Goal: Find specific page/section: Find specific page/section

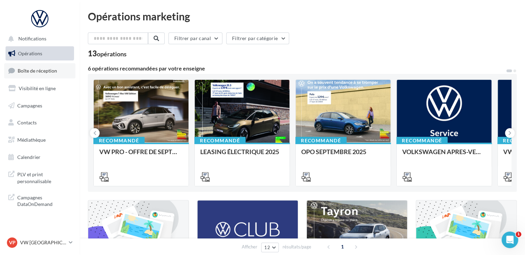
click at [44, 73] on span "Boîte de réception" at bounding box center [37, 71] width 39 height 6
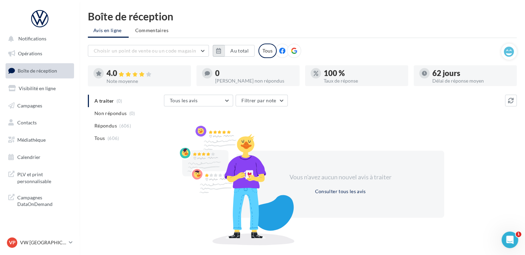
click at [223, 52] on button "button" at bounding box center [219, 51] width 12 height 12
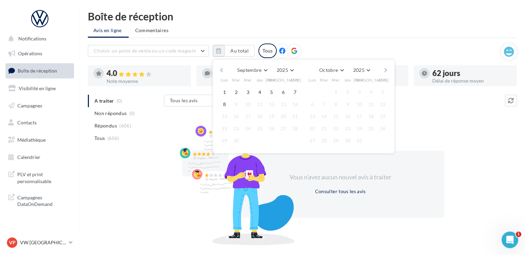
click at [215, 68] on div "Septembre Janvier Février Mars Avril Mai Juin Juillet Août Septembre Octobre No…" at bounding box center [304, 106] width 182 height 94
drag, startPoint x: 228, startPoint y: 67, endPoint x: 223, endPoint y: 70, distance: 4.6
click at [225, 69] on div "Septembre Janvier Février Mars Avril Mai Juin Juillet Août Septembre Octobre No…" at bounding box center [303, 70] width 158 height 10
click at [223, 70] on button "button" at bounding box center [222, 70] width 6 height 10
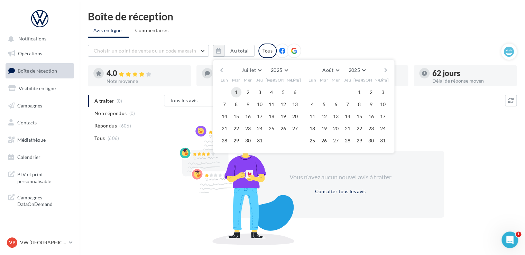
click at [234, 90] on button "1" at bounding box center [236, 92] width 10 height 10
click at [385, 71] on button "button" at bounding box center [386, 70] width 6 height 10
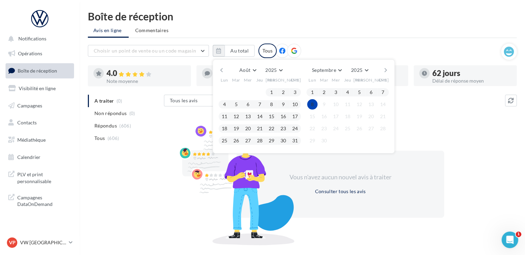
click at [312, 105] on button "8" at bounding box center [312, 104] width 10 height 10
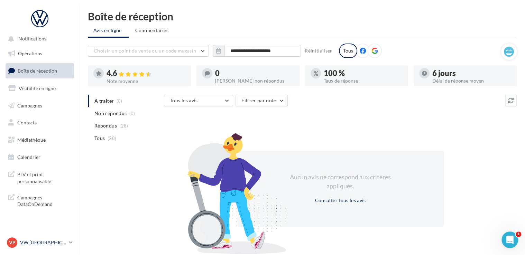
click at [65, 238] on div "VP VW PARIS 20 vw-par20-mon" at bounding box center [36, 243] width 59 height 10
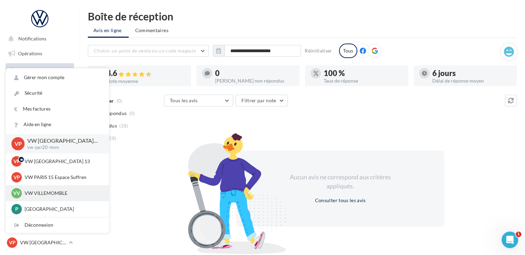
click at [58, 195] on p "VW VILLEMOMBLE" at bounding box center [63, 193] width 76 height 7
